Goal: Information Seeking & Learning: Learn about a topic

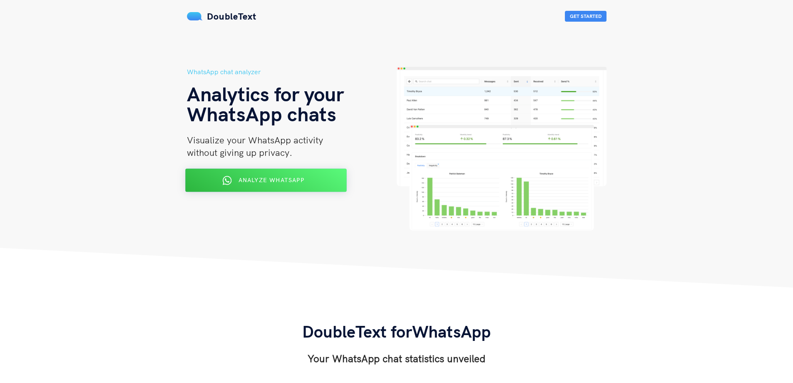
click at [289, 181] on span "Analyze WhatsApp" at bounding box center [271, 179] width 66 height 7
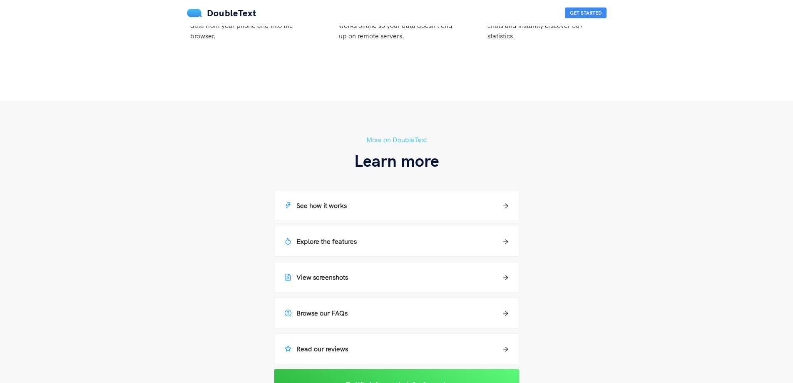
scroll to position [541, 0]
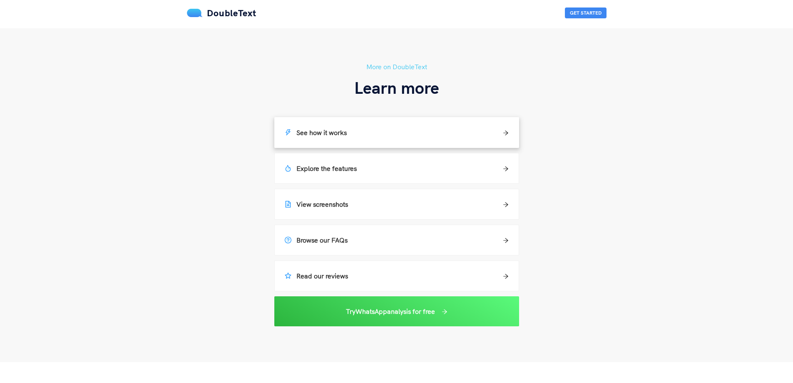
click at [373, 134] on div "See how it works" at bounding box center [397, 132] width 224 height 10
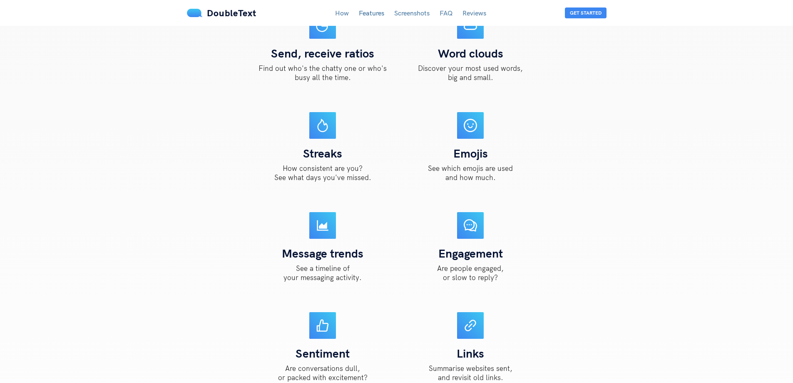
scroll to position [870, 0]
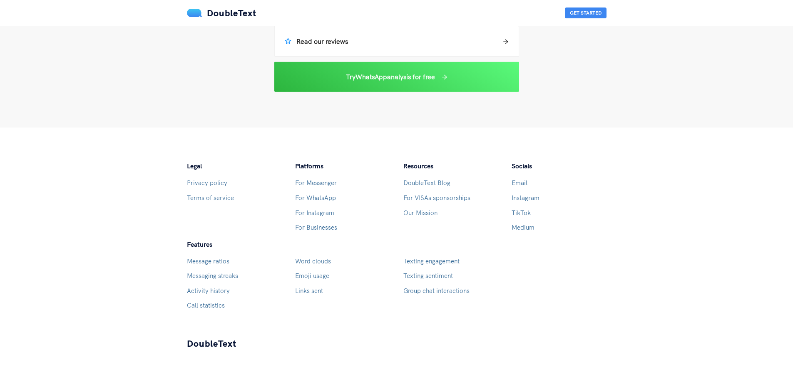
scroll to position [541, 0]
